Goal: Task Accomplishment & Management: Manage account settings

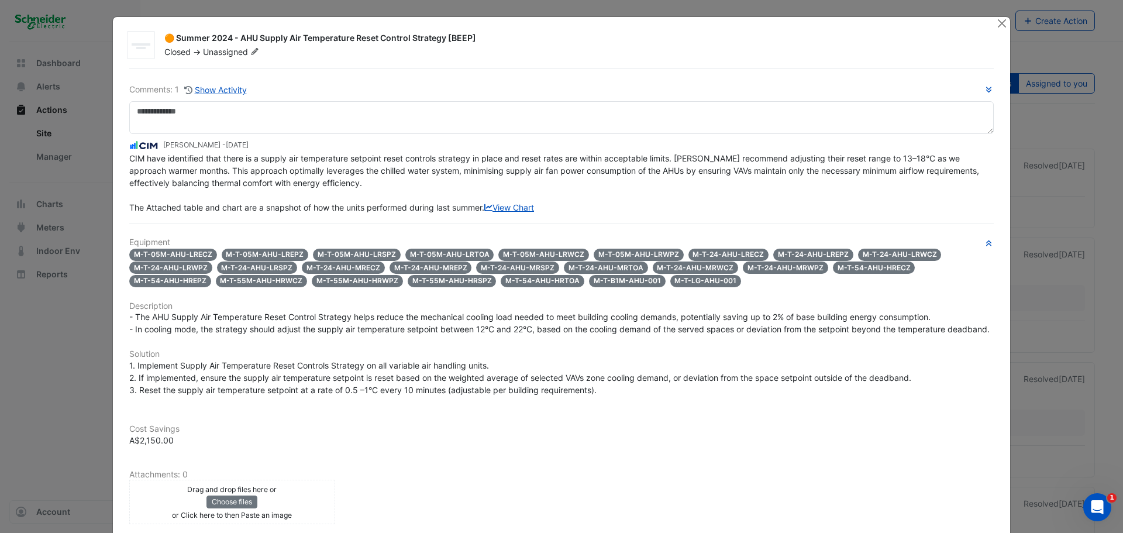
click at [1003, 22] on div at bounding box center [1002, 23] width 15 height 13
click at [1000, 23] on button "Close" at bounding box center [1001, 23] width 12 height 12
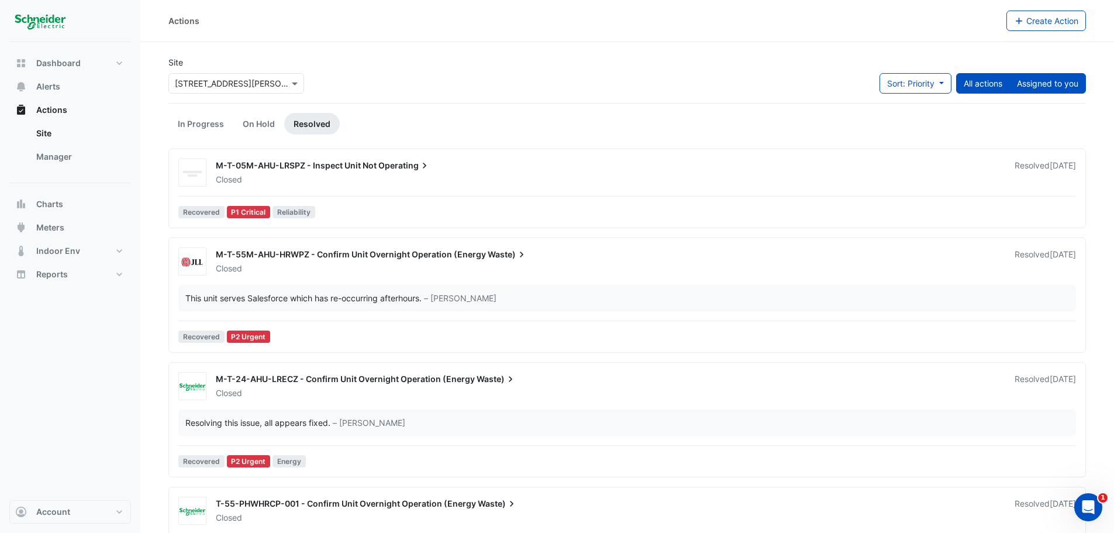
click at [1084, 84] on button "Assigned to you" at bounding box center [1047, 83] width 77 height 20
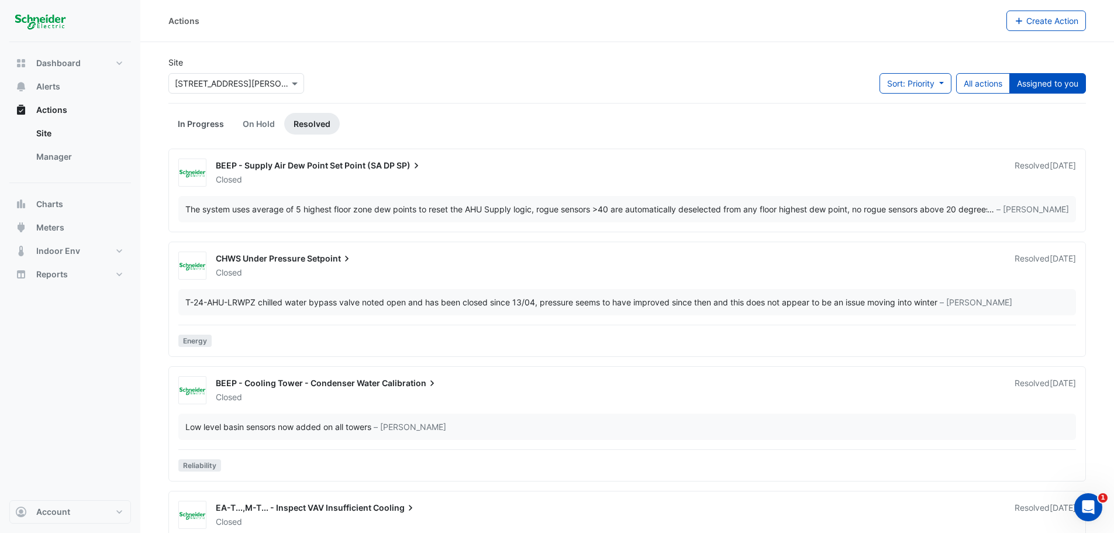
click at [207, 131] on link "In Progress" at bounding box center [200, 124] width 65 height 22
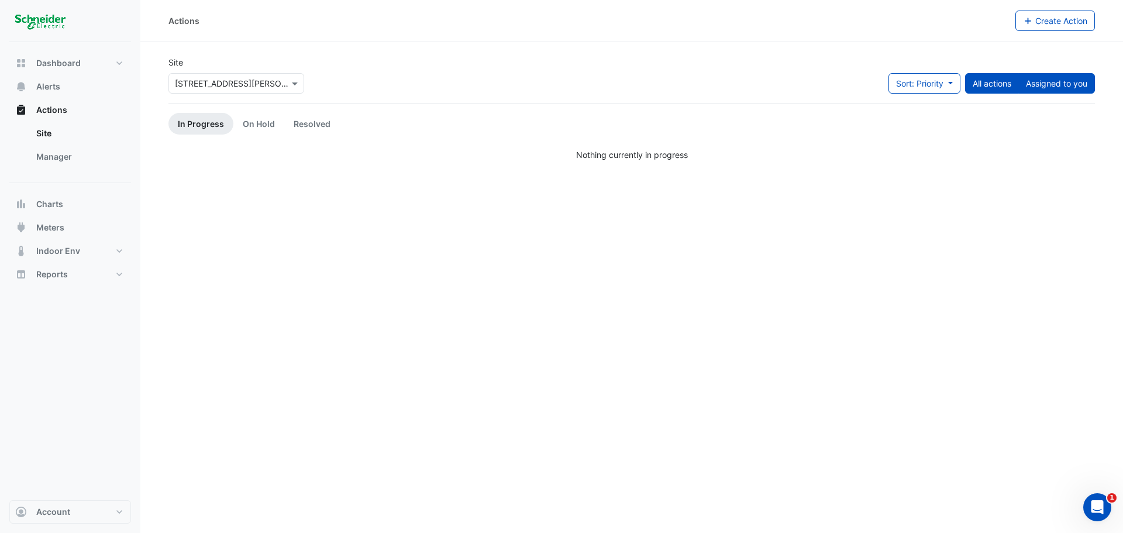
click at [1009, 82] on button "All actions" at bounding box center [992, 83] width 54 height 20
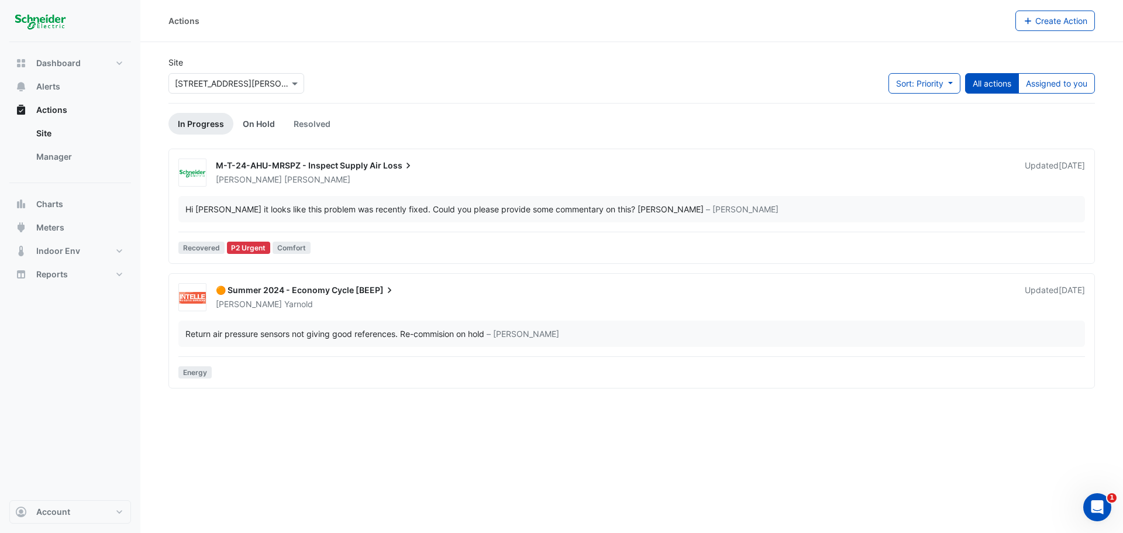
click at [245, 123] on link "On Hold" at bounding box center [258, 124] width 51 height 22
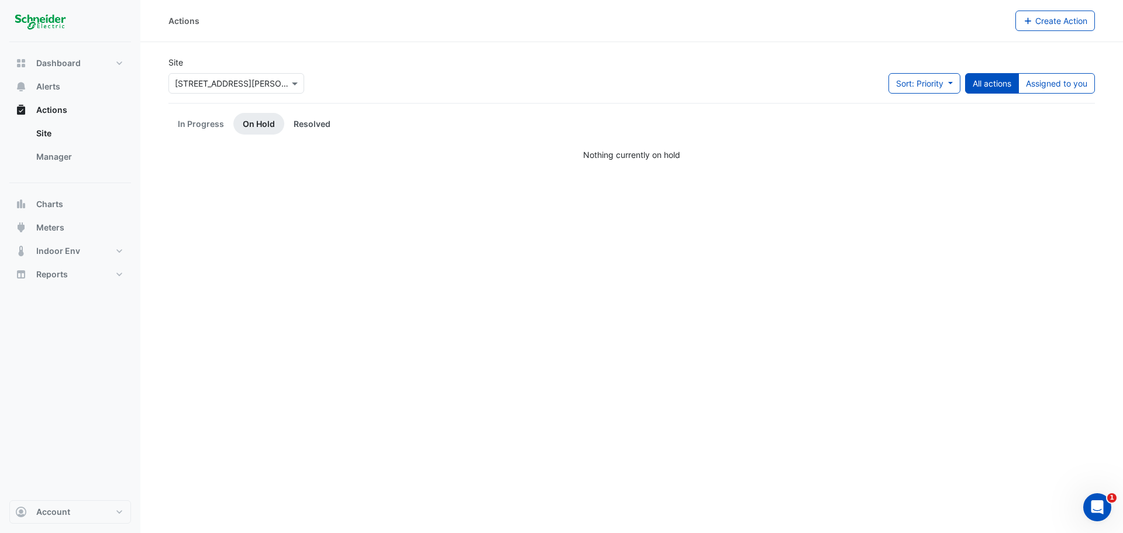
click at [295, 123] on link "Resolved" at bounding box center [312, 124] width 56 height 22
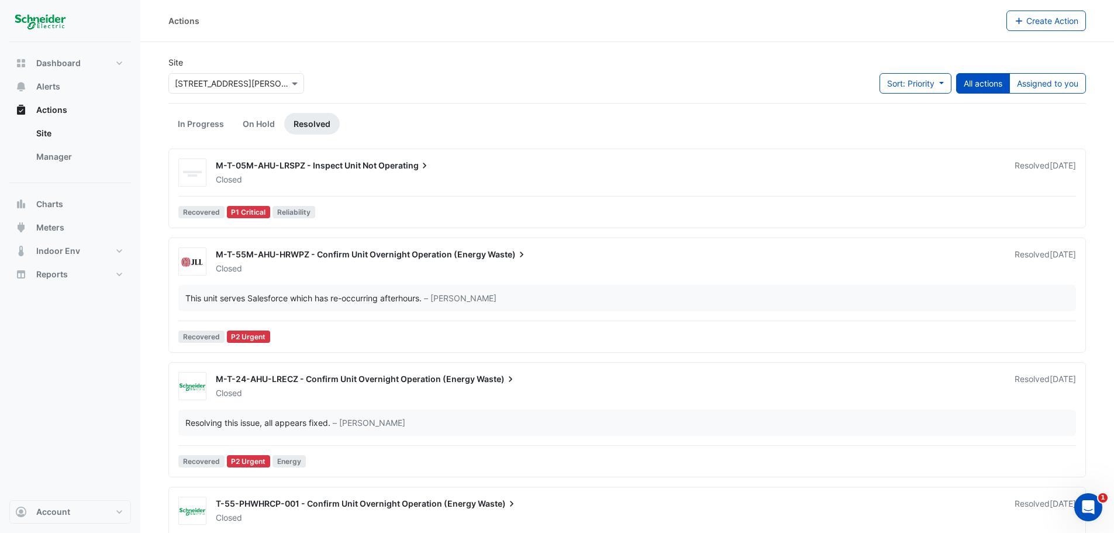
click at [184, 120] on link "In Progress" at bounding box center [200, 124] width 65 height 22
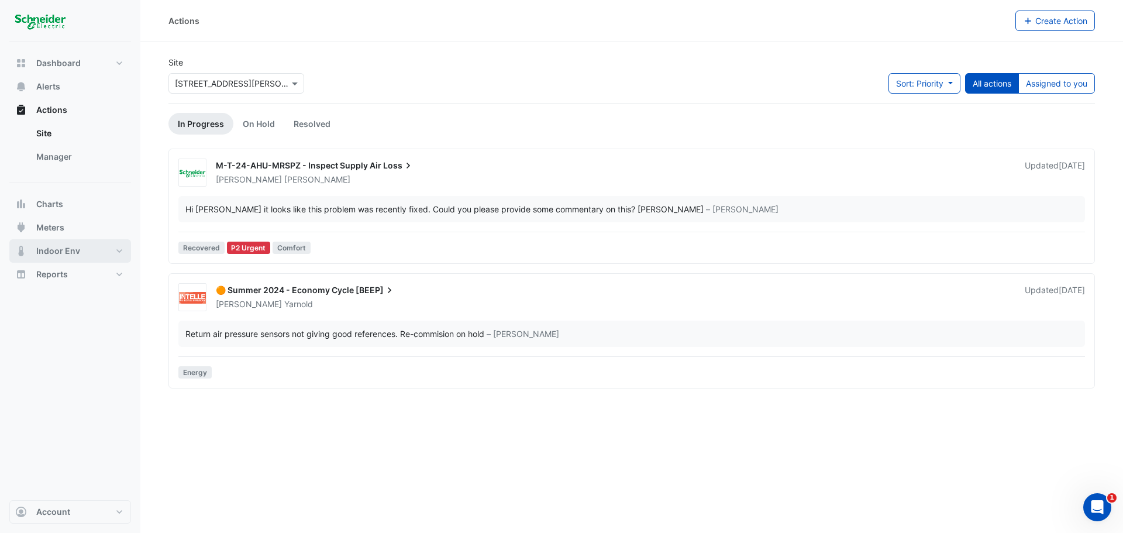
click at [82, 251] on button "Indoor Env" at bounding box center [70, 250] width 122 height 23
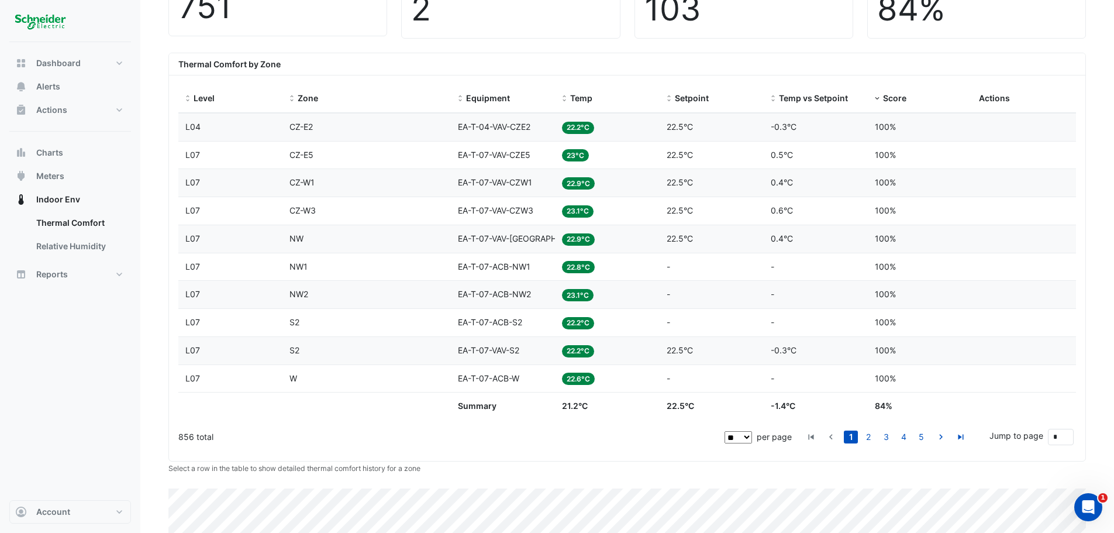
scroll to position [117, 0]
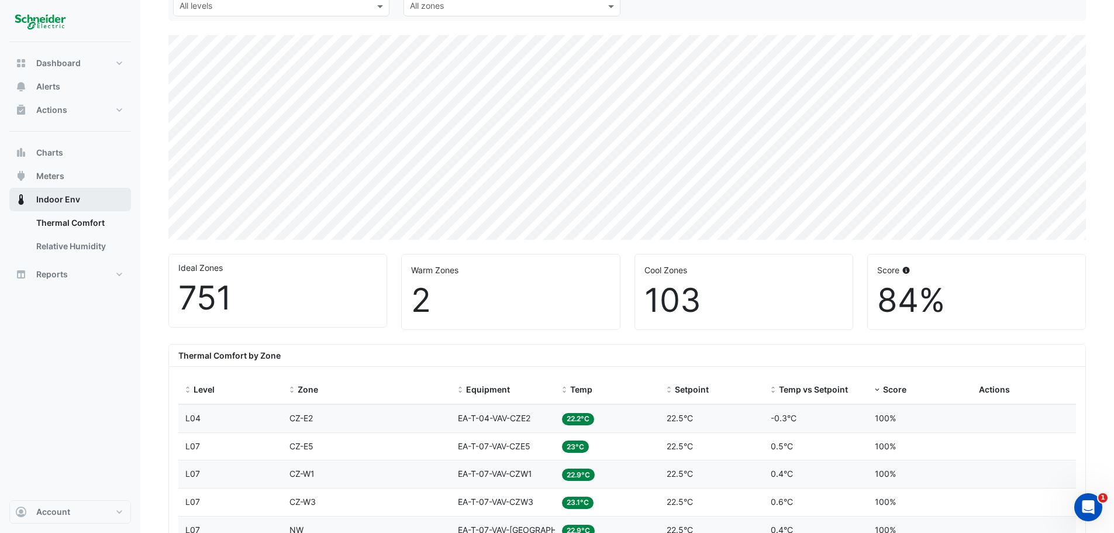
click at [68, 198] on span "Indoor Env" at bounding box center [58, 200] width 44 height 12
click at [98, 271] on button "Reports" at bounding box center [70, 274] width 122 height 23
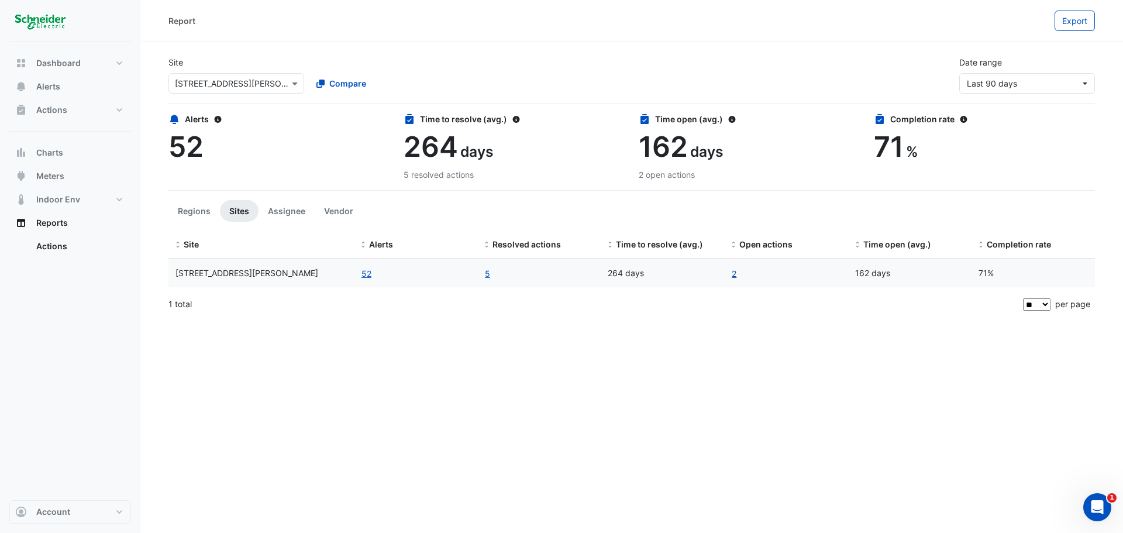
click at [733, 274] on link "2" at bounding box center [734, 273] width 6 height 13
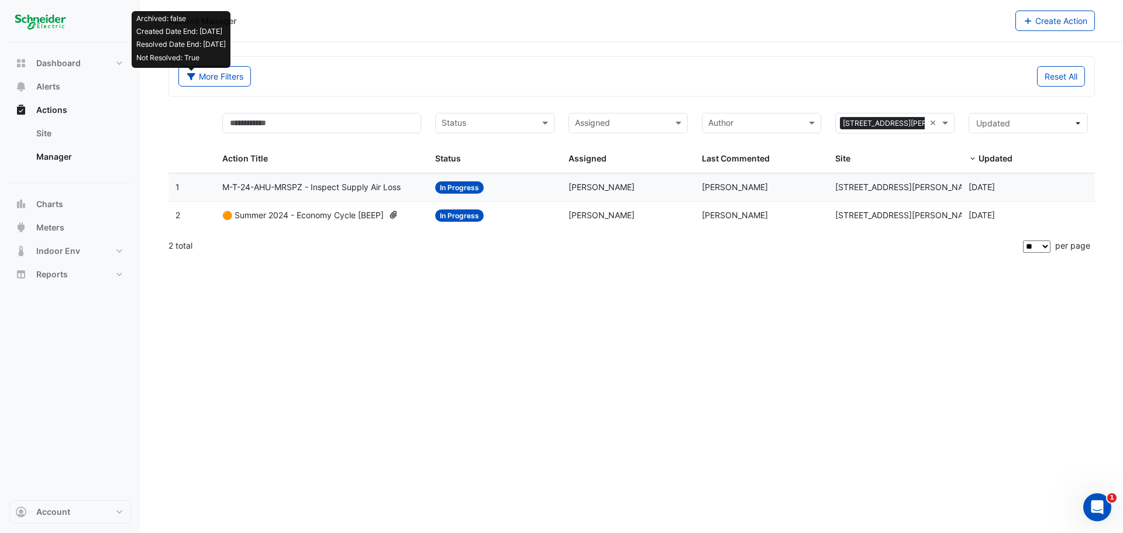
click at [275, 198] on datatable-body-cell "Action Title: M-T-24-AHU-MRSPZ - Inspect Supply Air Loss" at bounding box center [321, 187] width 213 height 27
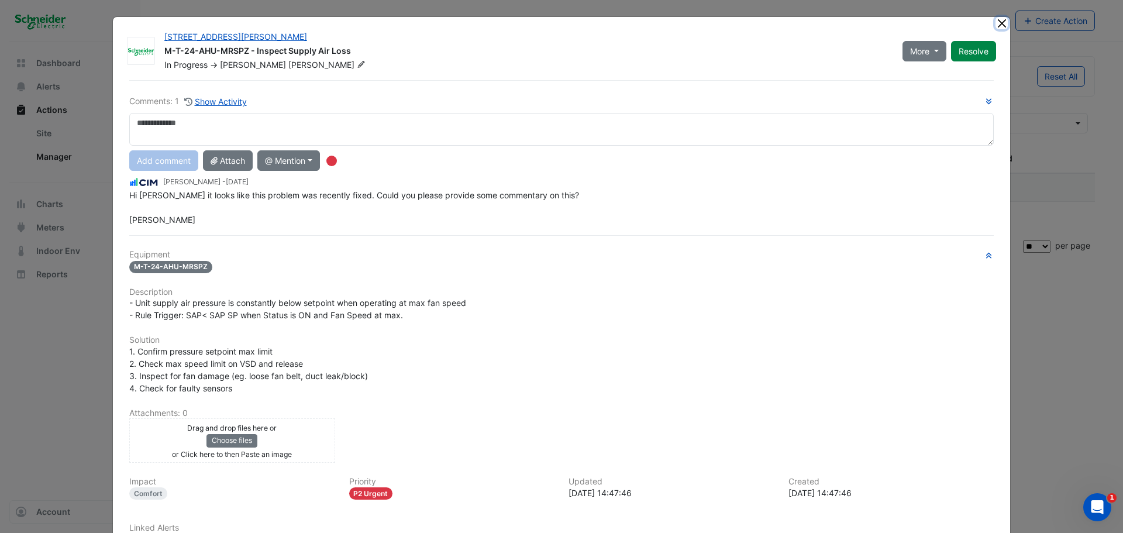
click at [997, 24] on button "Close" at bounding box center [1001, 23] width 12 height 12
